Goal: Task Accomplishment & Management: Use online tool/utility

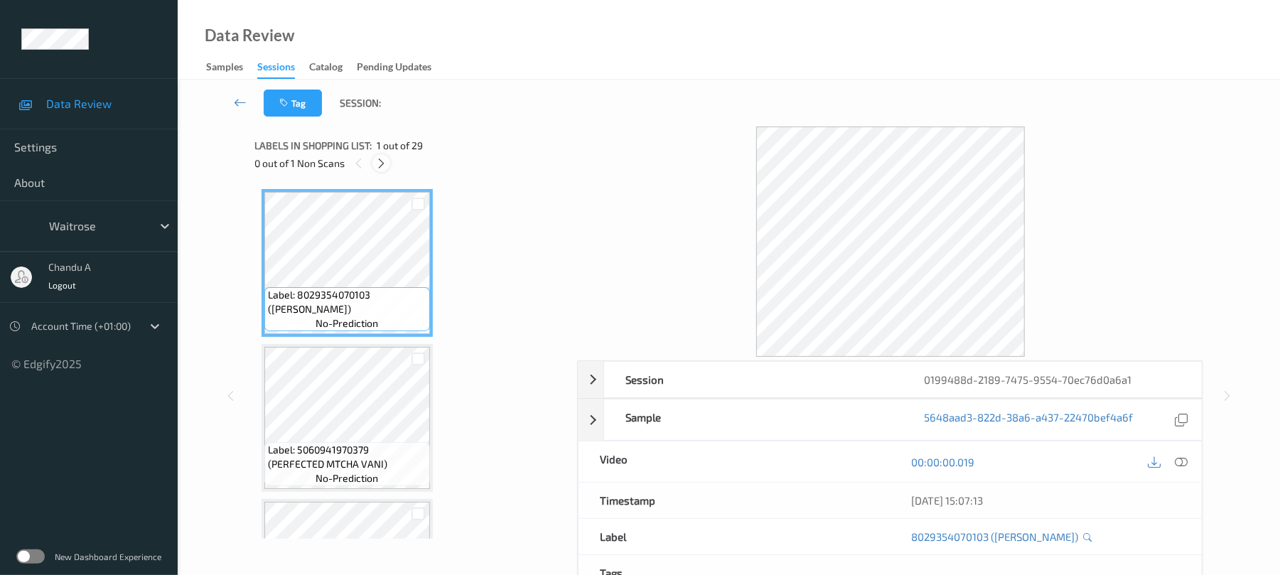
click at [382, 157] on icon at bounding box center [381, 163] width 12 height 13
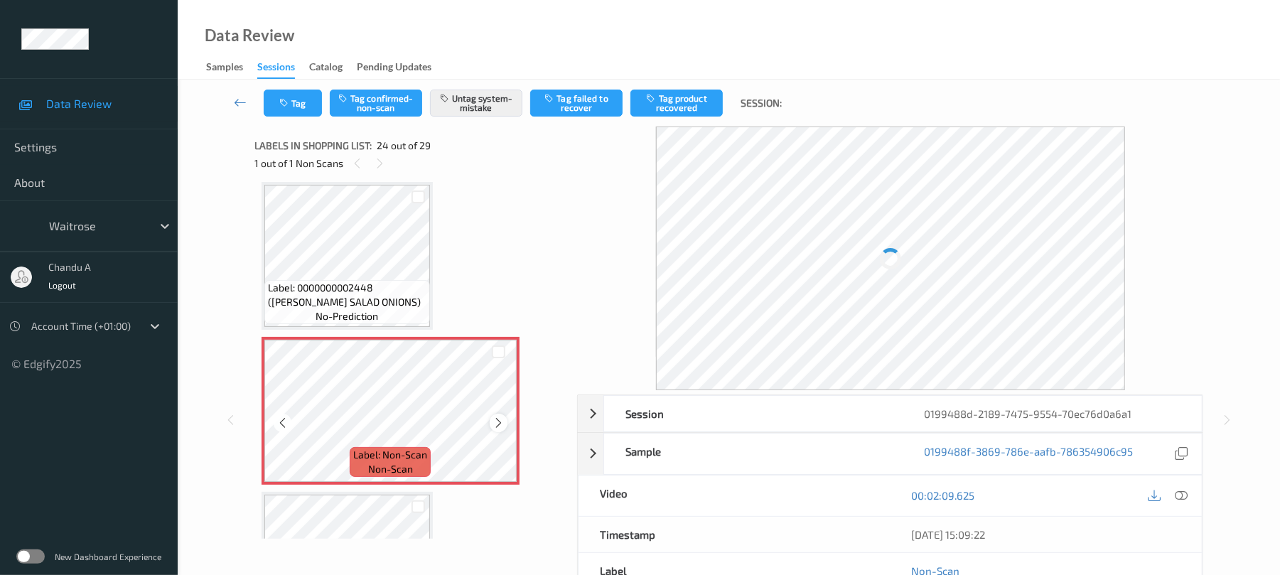
click at [503, 423] on icon at bounding box center [498, 422] width 12 height 13
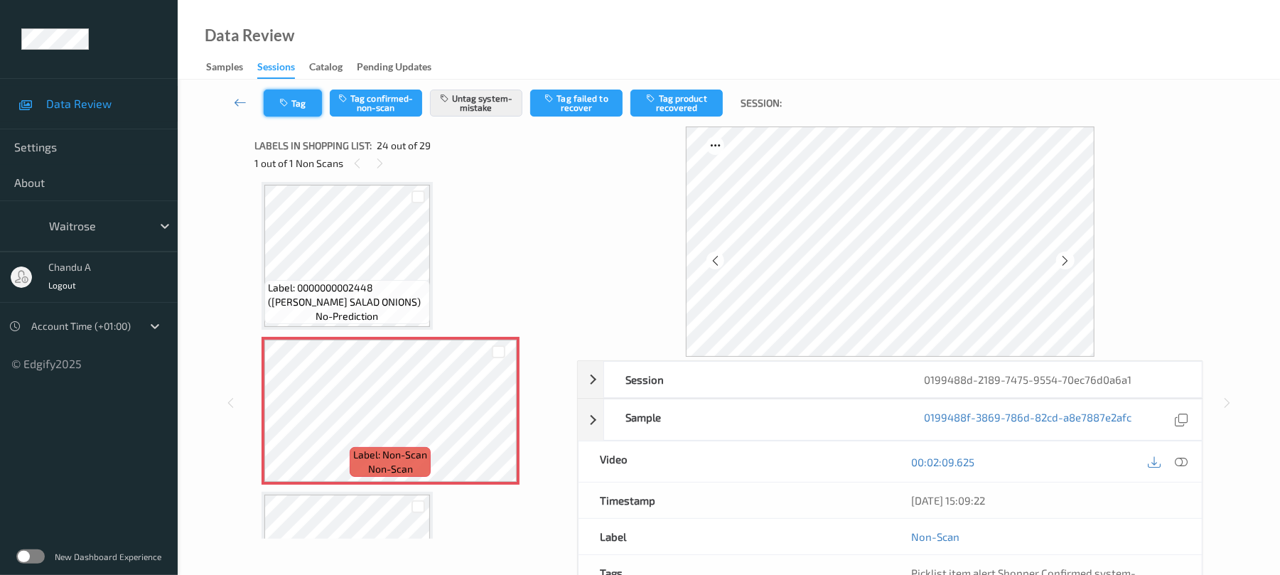
click at [296, 109] on button "Tag" at bounding box center [293, 103] width 58 height 27
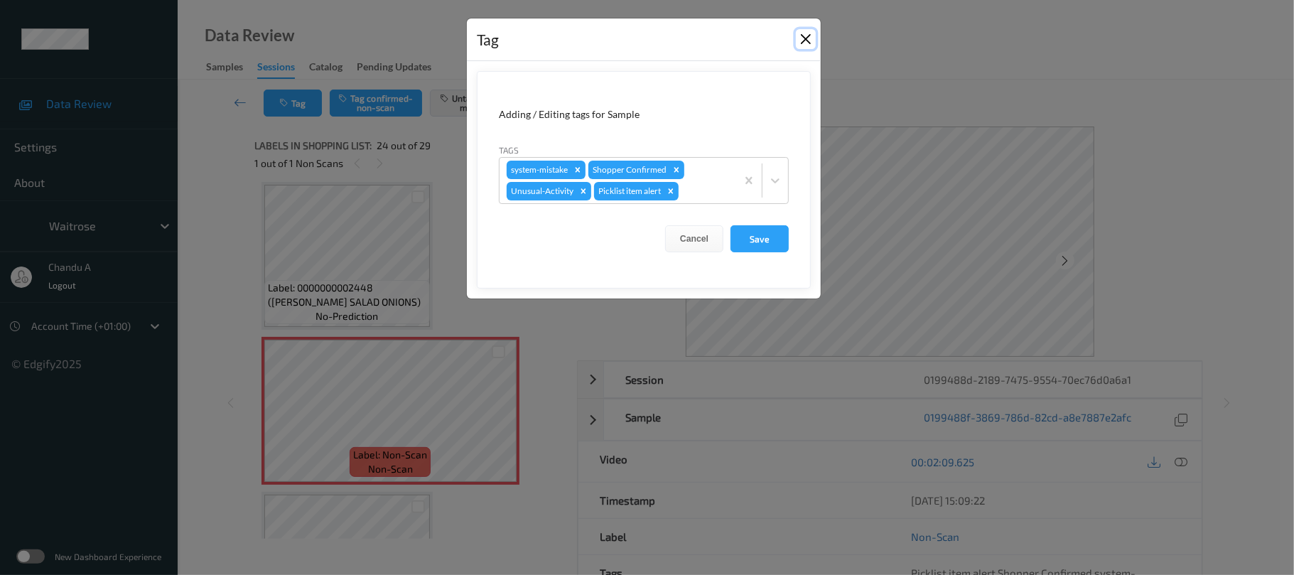
click at [801, 35] on button "Close" at bounding box center [806, 39] width 20 height 20
